Goal: Navigation & Orientation: Find specific page/section

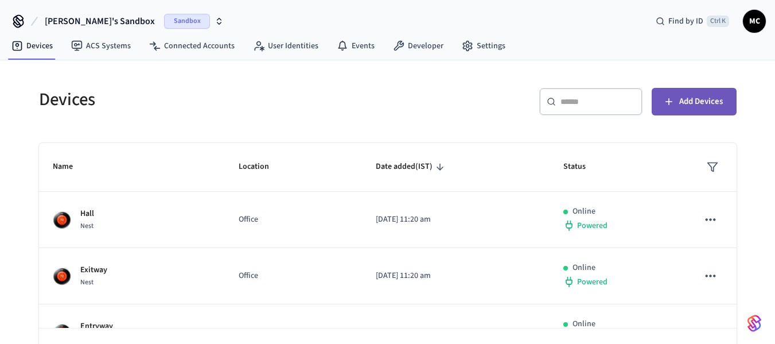
click at [682, 106] on span "Add Devices" at bounding box center [702, 101] width 44 height 15
click at [164, 17] on span "Sandbox" at bounding box center [187, 21] width 46 height 15
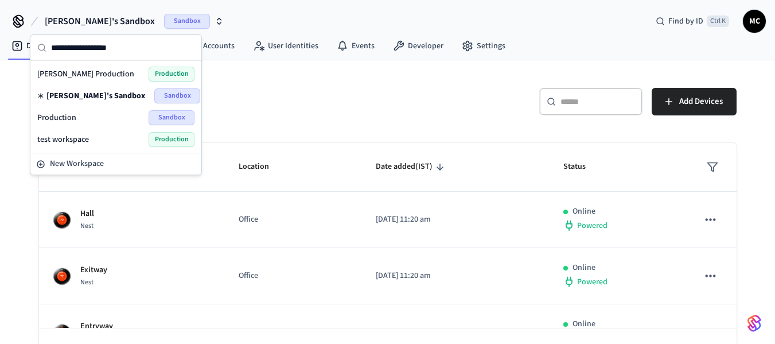
click at [97, 76] on span "[PERSON_NAME] Production" at bounding box center [85, 73] width 97 height 11
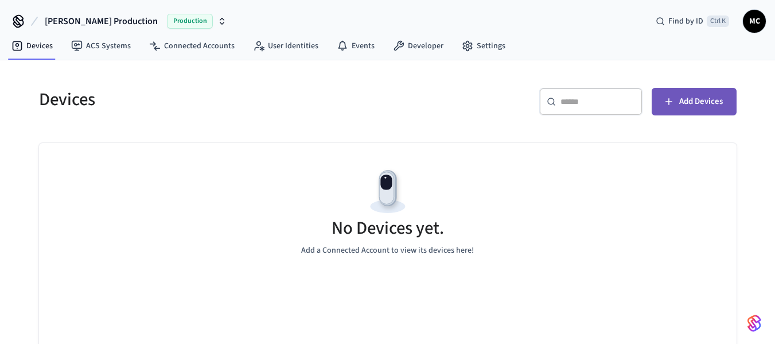
click at [701, 102] on span "Add Devices" at bounding box center [702, 101] width 44 height 15
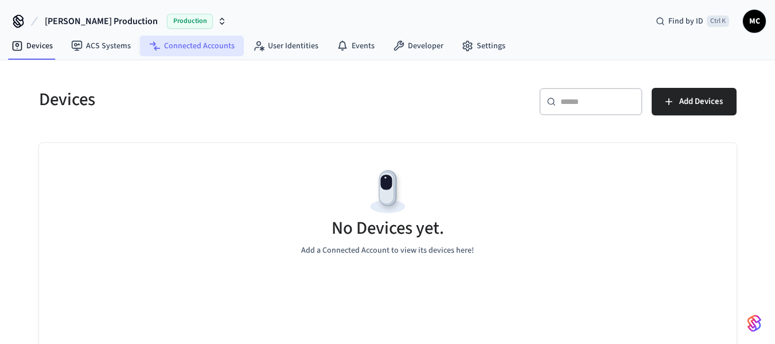
click at [181, 41] on link "Connected Accounts" at bounding box center [192, 46] width 104 height 21
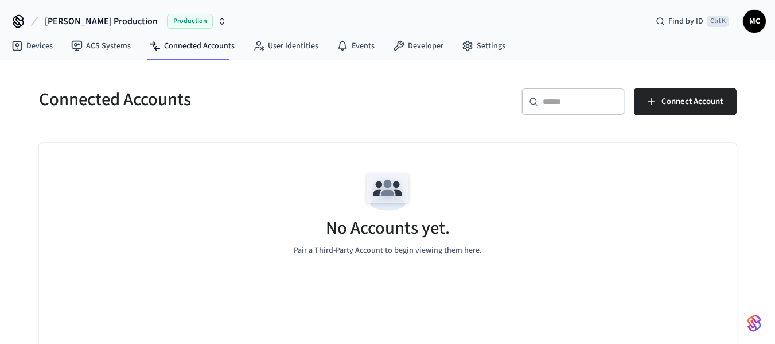
click at [278, 56] on nav "Devices ACS Systems Connected Accounts User Identities Events Developer Settings" at bounding box center [258, 46] width 513 height 26
click at [294, 53] on link "User Identities" at bounding box center [286, 46] width 84 height 21
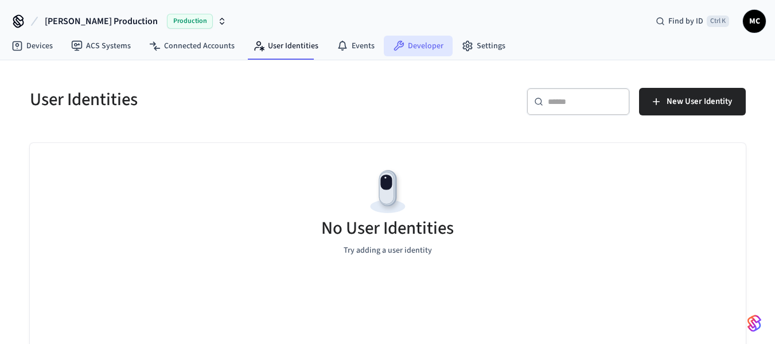
click at [432, 39] on link "Developer" at bounding box center [418, 46] width 69 height 21
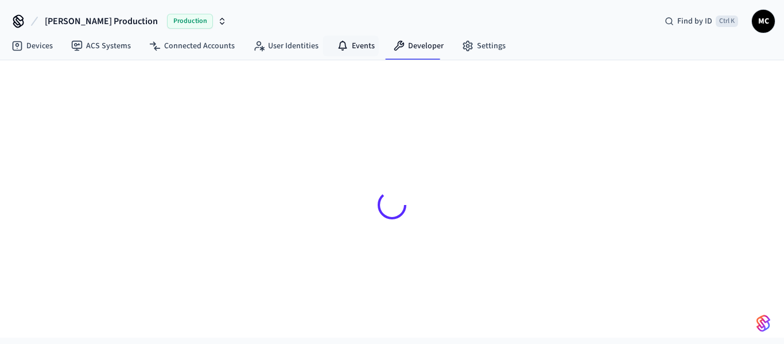
click at [366, 52] on link "Events" at bounding box center [356, 46] width 56 height 21
click at [471, 51] on link "Settings" at bounding box center [484, 46] width 62 height 21
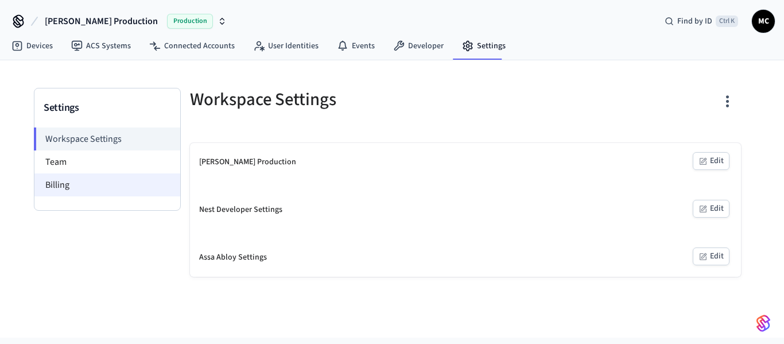
click at [86, 185] on li "Billing" at bounding box center [107, 184] width 146 height 23
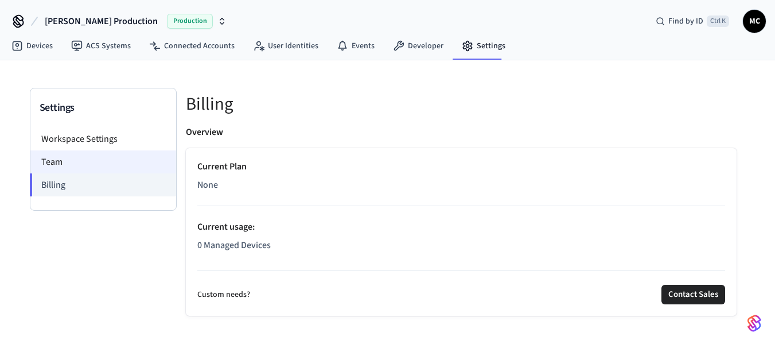
click at [91, 164] on li "Team" at bounding box center [103, 161] width 146 height 23
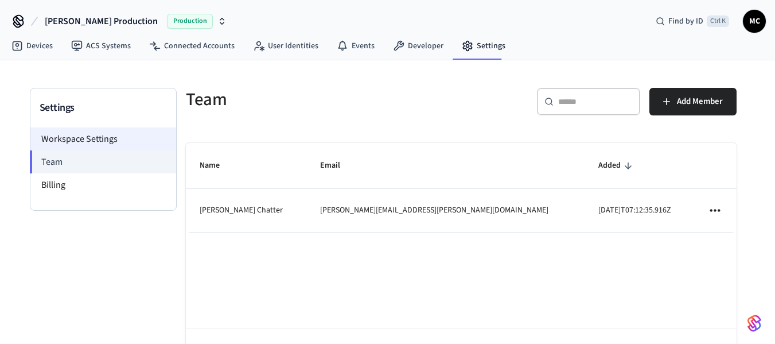
click at [112, 141] on li "Workspace Settings" at bounding box center [103, 138] width 146 height 23
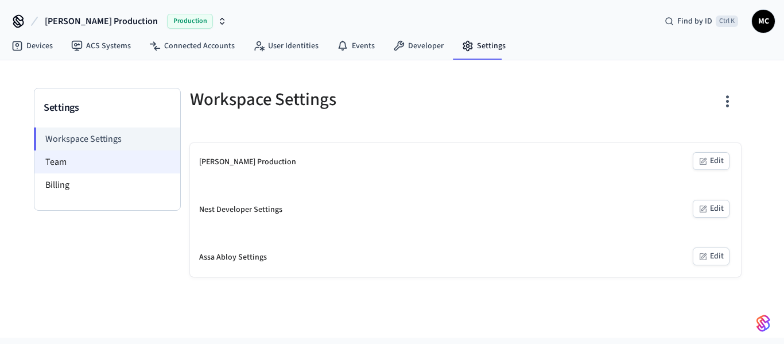
click at [109, 166] on li "Team" at bounding box center [107, 161] width 146 height 23
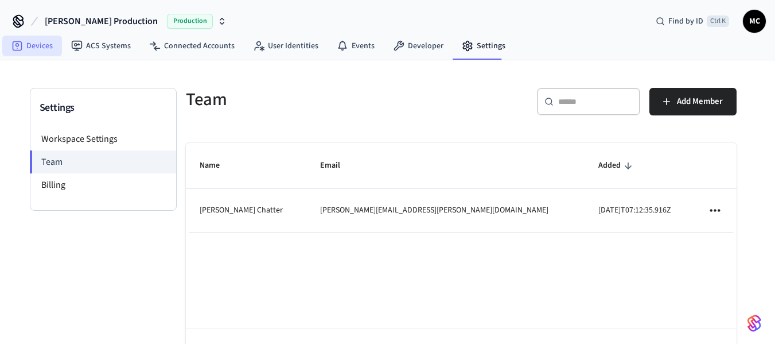
click at [36, 45] on link "Devices" at bounding box center [32, 46] width 60 height 21
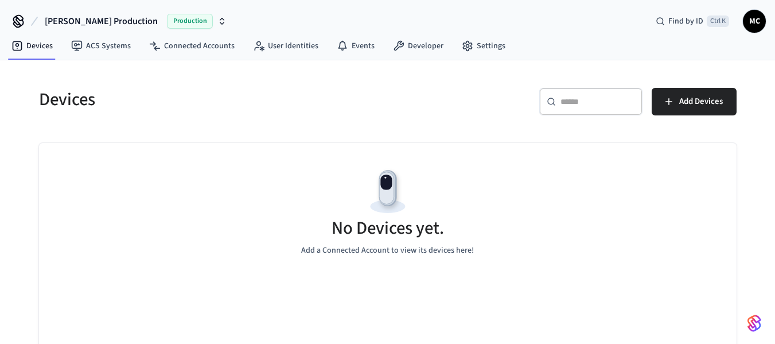
click at [167, 20] on span "Production" at bounding box center [190, 21] width 46 height 15
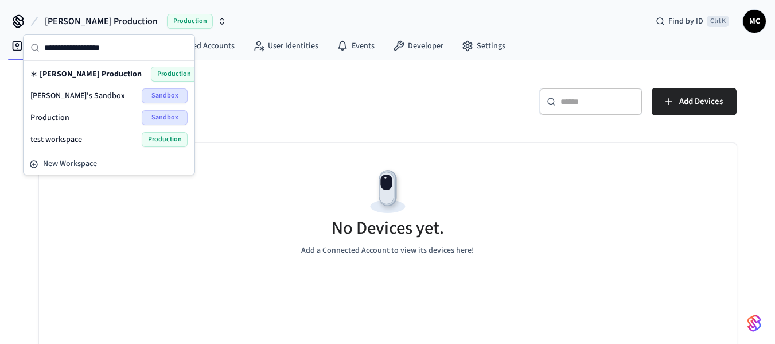
click at [98, 97] on span "[PERSON_NAME]'s Sandbox" at bounding box center [77, 95] width 95 height 11
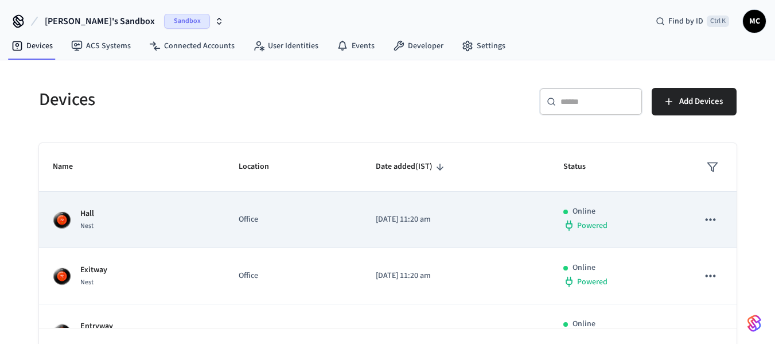
click at [131, 229] on div "Hall Nest" at bounding box center [132, 220] width 158 height 24
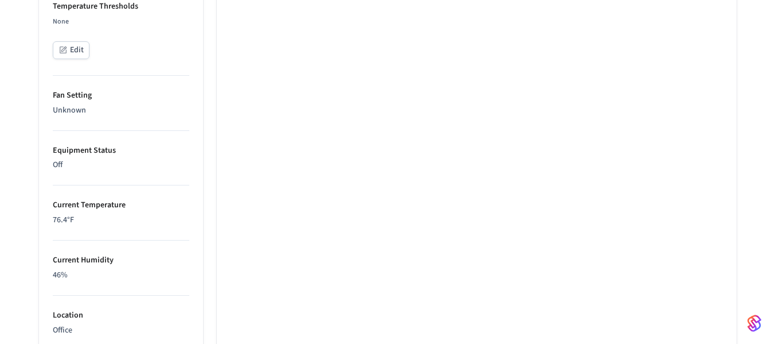
scroll to position [732, 0]
